Goal: Information Seeking & Learning: Learn about a topic

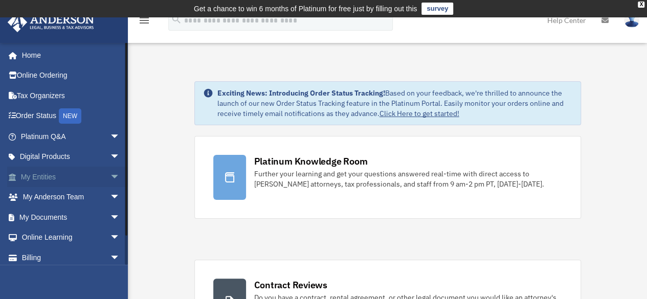
click at [110, 175] on span "arrow_drop_down" at bounding box center [120, 177] width 20 height 21
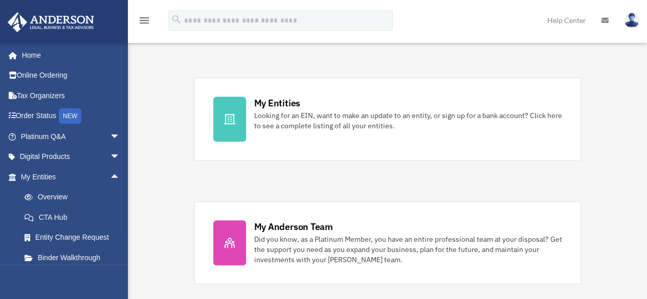
scroll to position [314, 0]
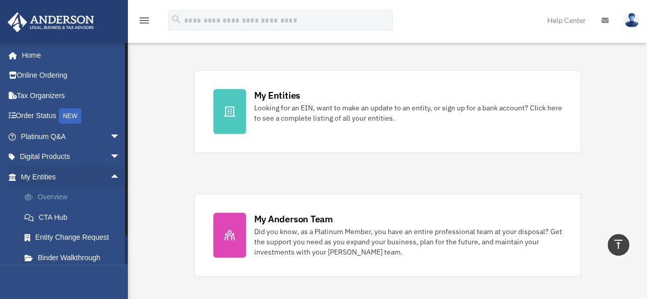
click at [77, 195] on link "Overview" at bounding box center [74, 197] width 121 height 20
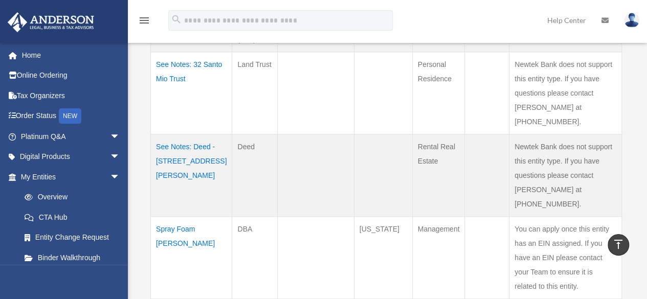
scroll to position [510, 0]
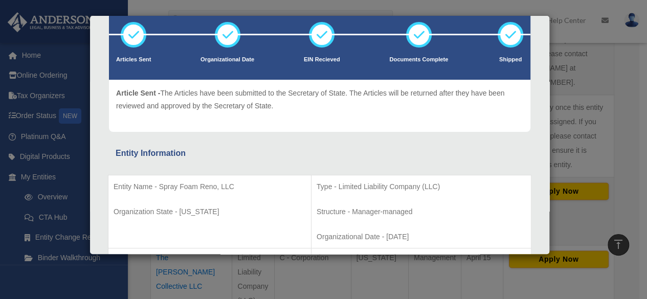
scroll to position [65, 0]
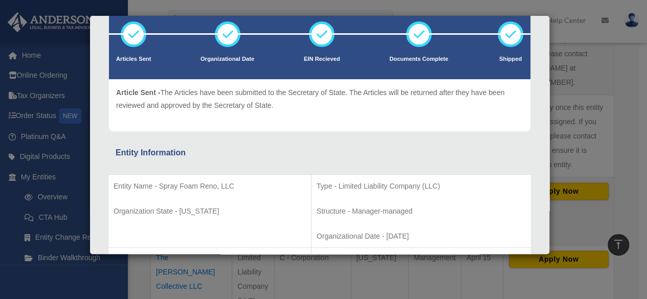
drag, startPoint x: 255, startPoint y: 173, endPoint x: 190, endPoint y: 150, distance: 68.6
click at [190, 150] on div "Entity Information" at bounding box center [320, 153] width 408 height 14
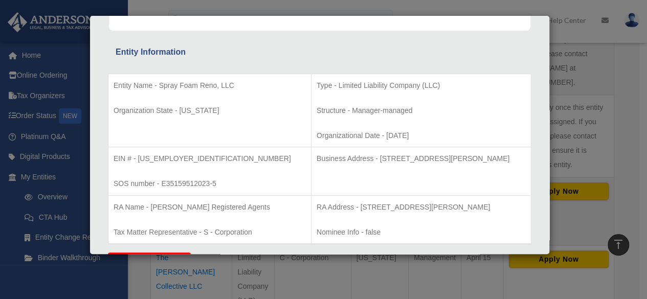
click at [628, 74] on div "Details × Articles Sent Organizational Date" at bounding box center [323, 149] width 647 height 299
